Goal: Use online tool/utility: Utilize a website feature to perform a specific function

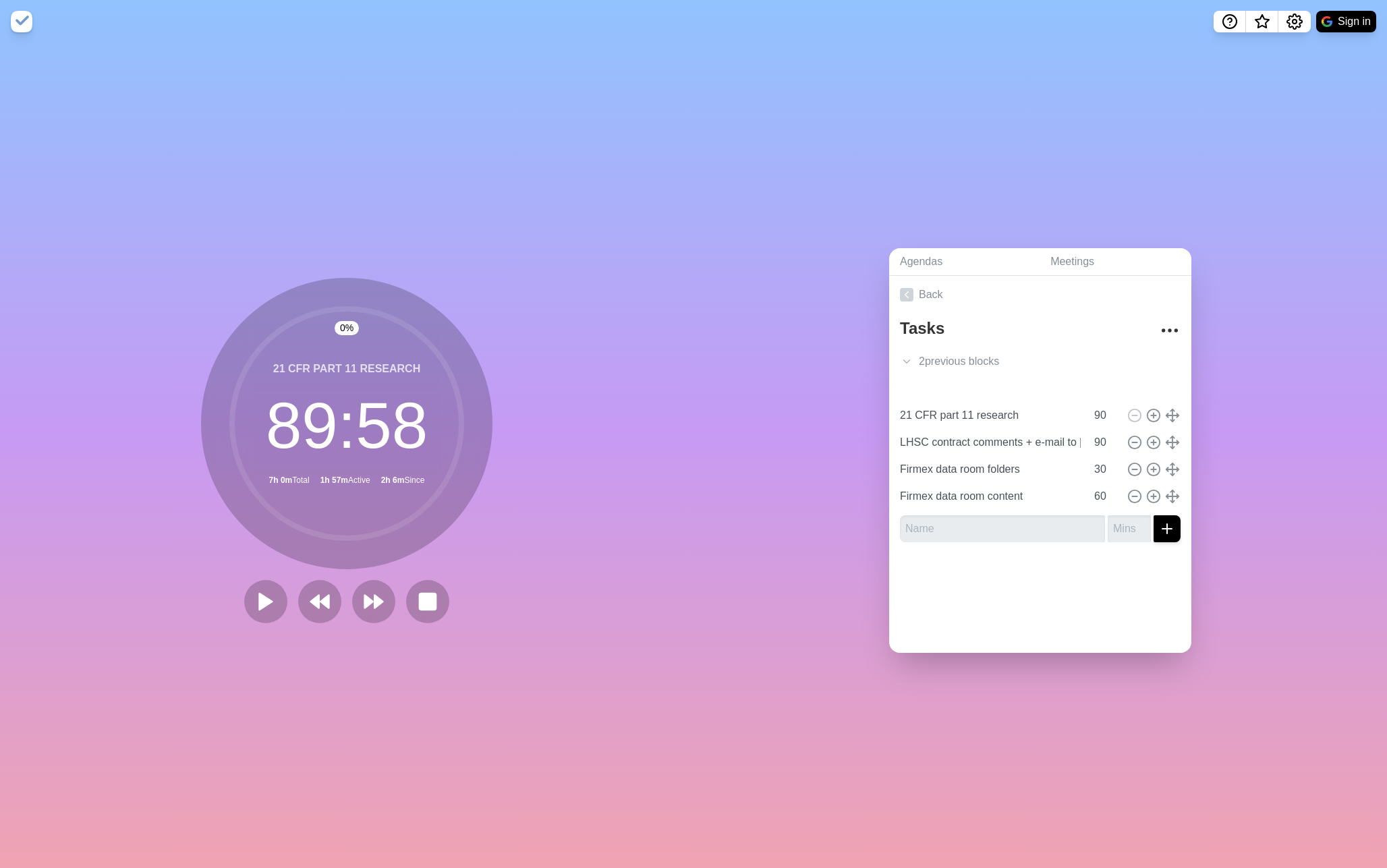
type input "21 CFR part 11 research"
type input "LHSC contract comments + e-mail to [PERSON_NAME]"
type input "90"
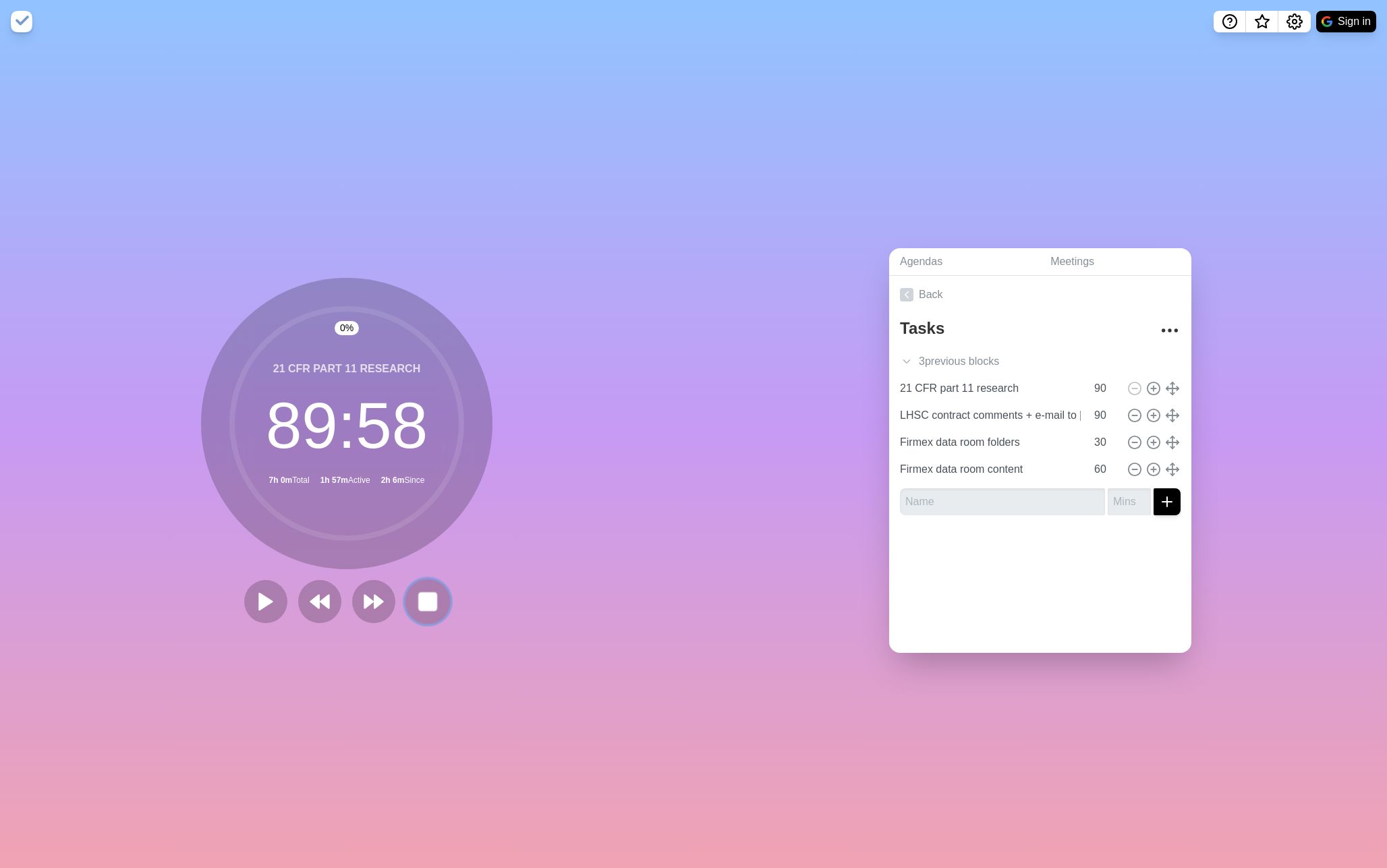
click at [410, 597] on button at bounding box center [427, 601] width 45 height 45
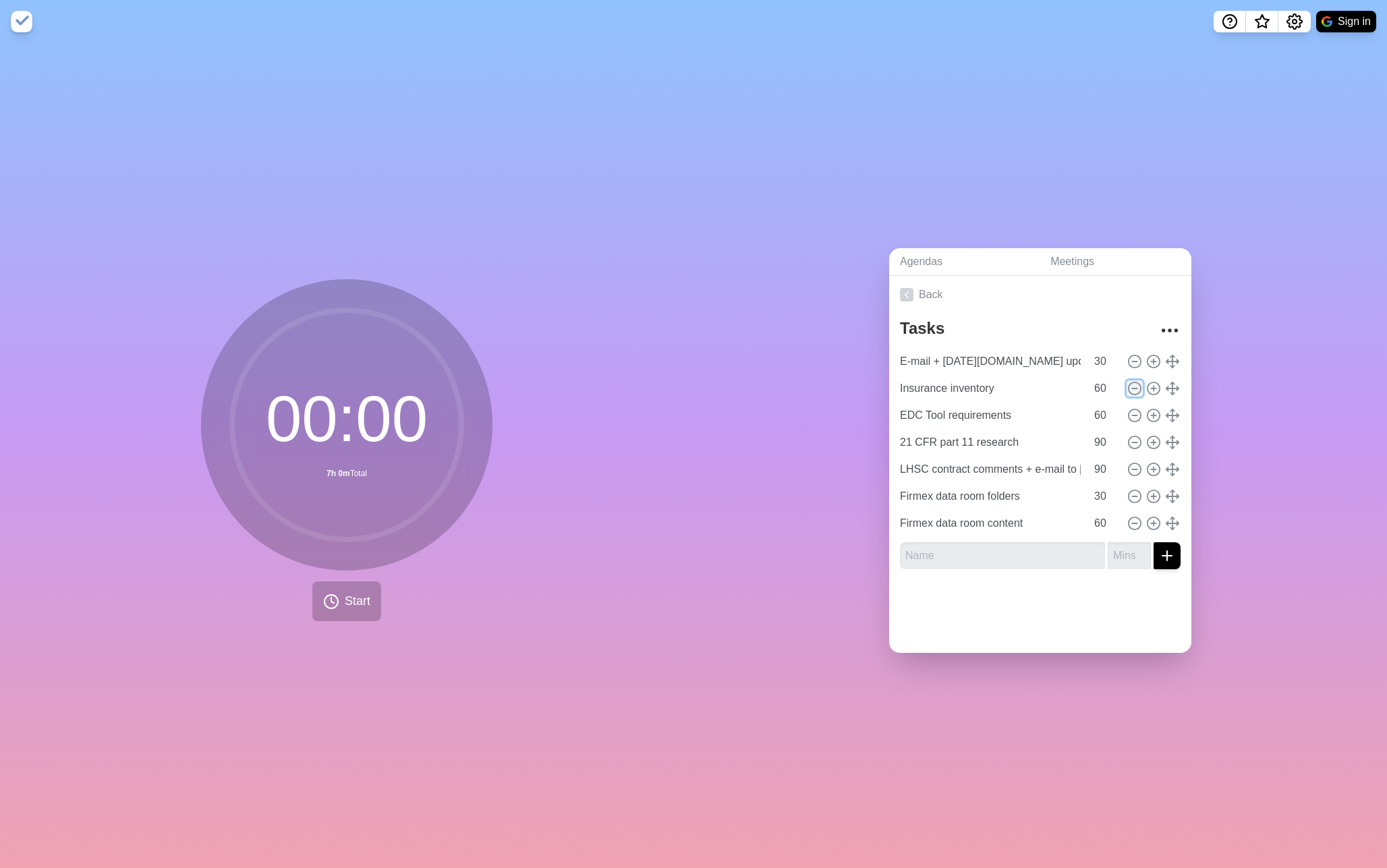
click at [1133, 388] on icon at bounding box center [1134, 388] width 14 height 14
type input "EDC Tool requirements"
type input "21 CFR part 11 research"
type input "90"
type input "LHSC contract comments + e-mail to [PERSON_NAME]"
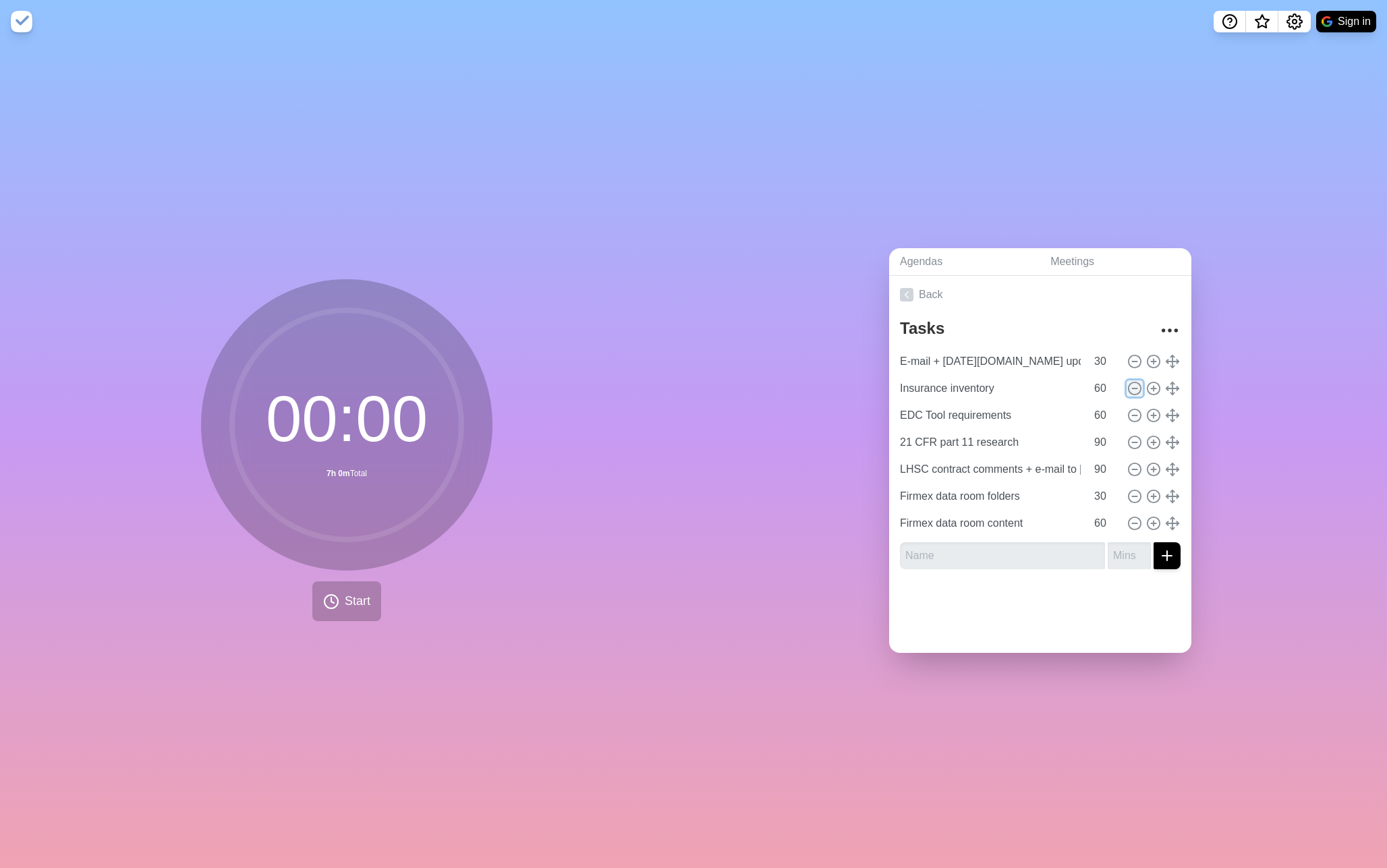
type input "Firmex data room folders"
type input "30"
type input "Firmex data room content"
type input "60"
click at [1135, 363] on icon at bounding box center [1134, 361] width 14 height 14
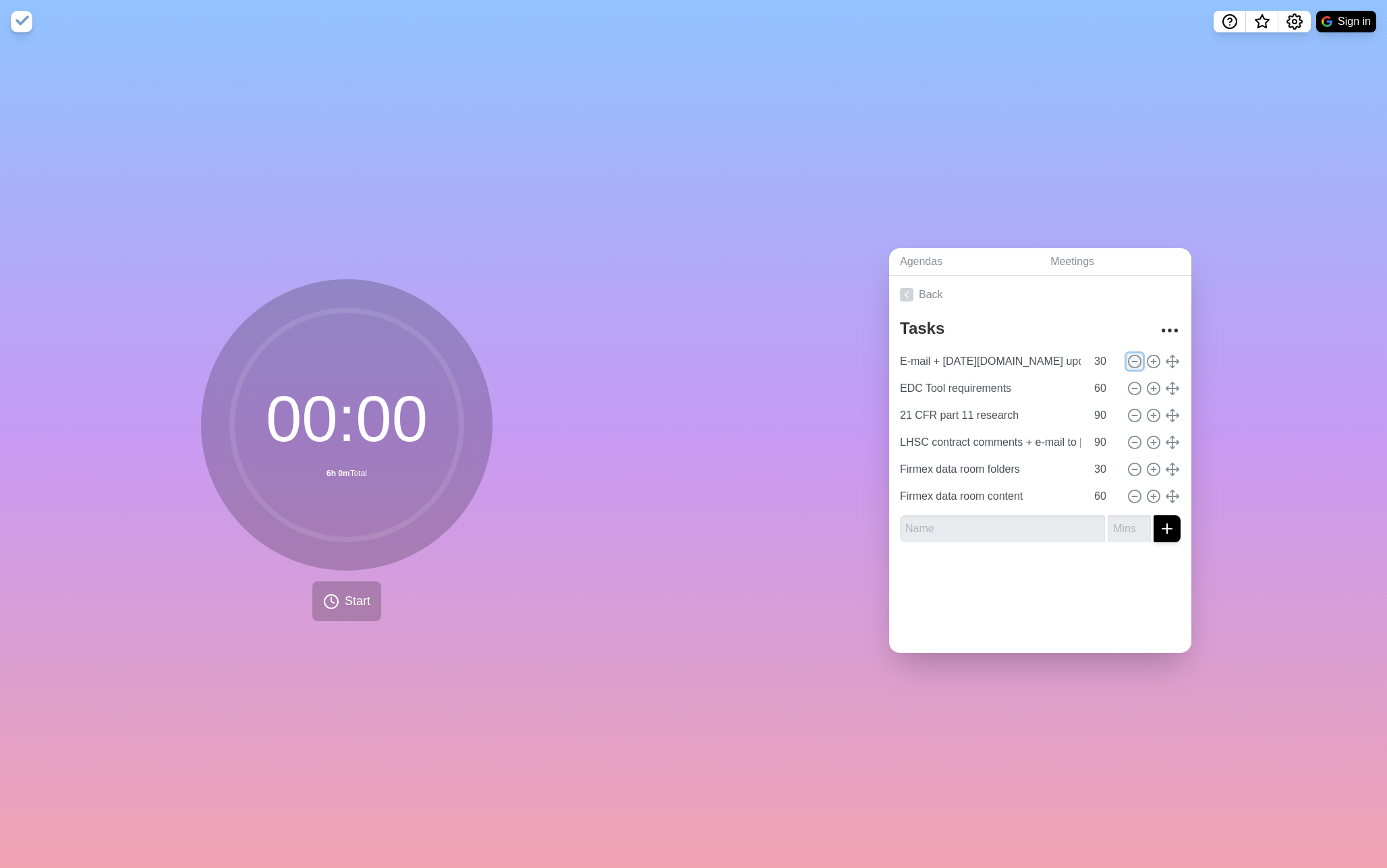
type input "EDC Tool requirements"
type input "60"
type input "21 CFR part 11 research"
type input "90"
type input "LHSC contract comments + e-mail to [PERSON_NAME]"
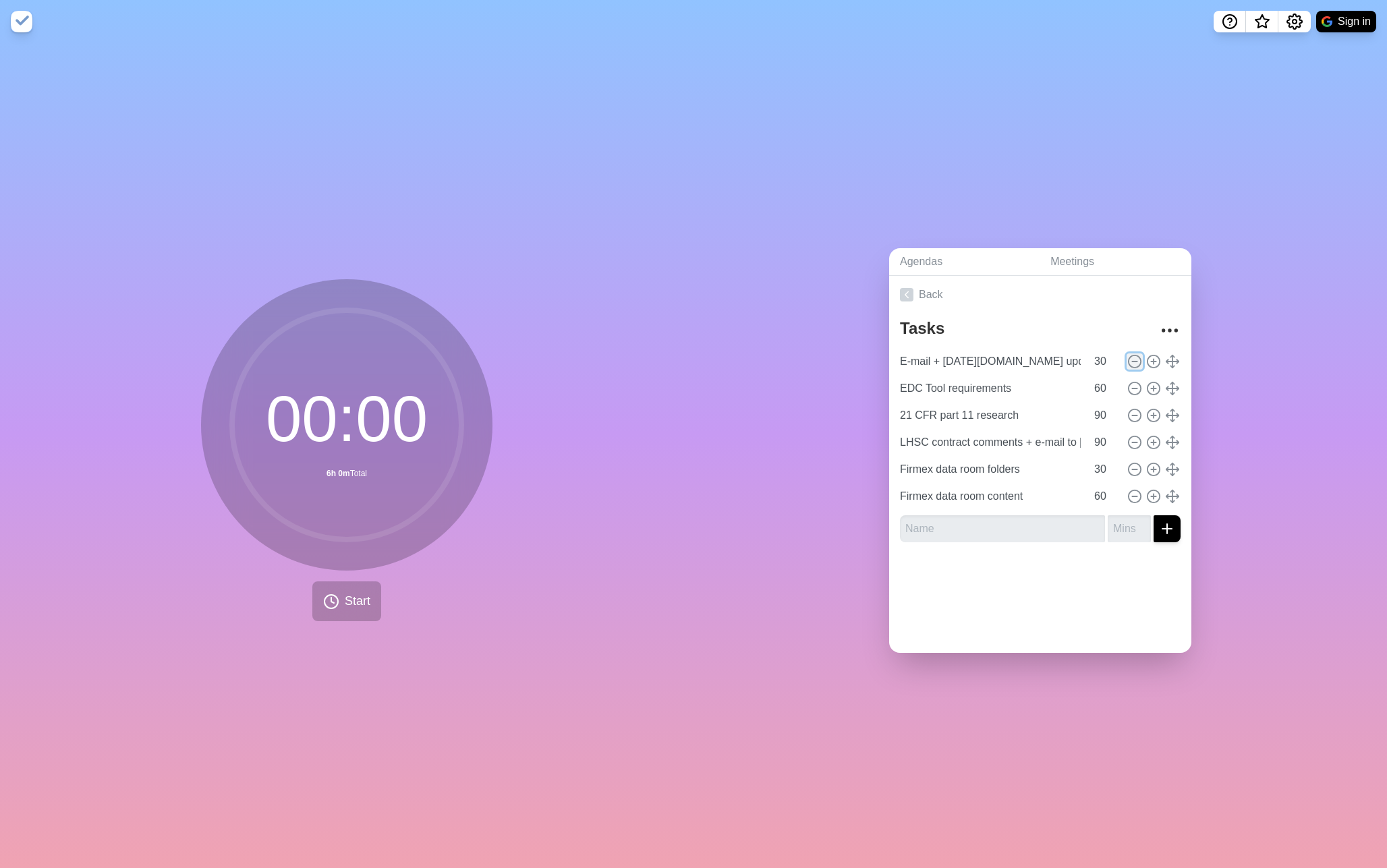
type input "Firmex data room folders"
type input "30"
type input "Firmex data room content"
type input "60"
click at [373, 612] on button "Start" at bounding box center [346, 601] width 69 height 40
